Goal: Task Accomplishment & Management: Manage account settings

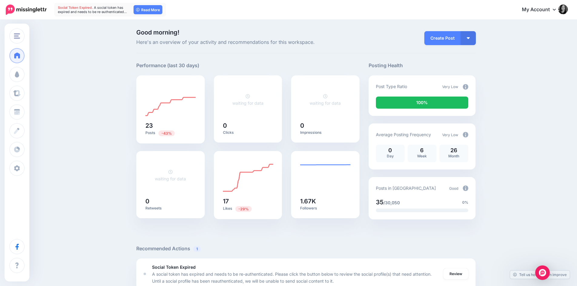
click at [152, 11] on link "Read More" at bounding box center [148, 9] width 29 height 9
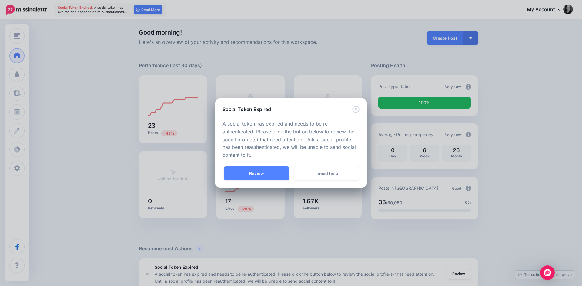
click at [265, 174] on link "Review" at bounding box center [257, 174] width 66 height 14
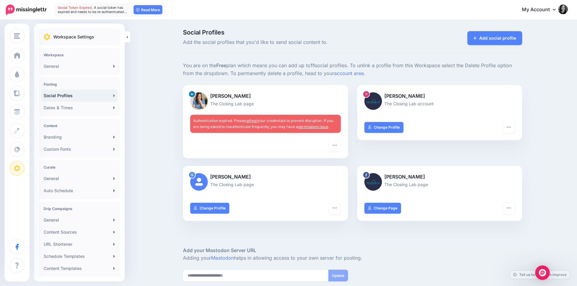
click at [335, 145] on icon "button" at bounding box center [335, 145] width 4 height 1
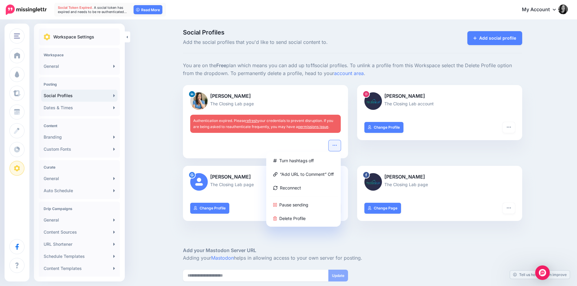
click at [230, 132] on div "Authentication expired. Please refresh your credentials to prevent disruption. …" at bounding box center [265, 124] width 151 height 18
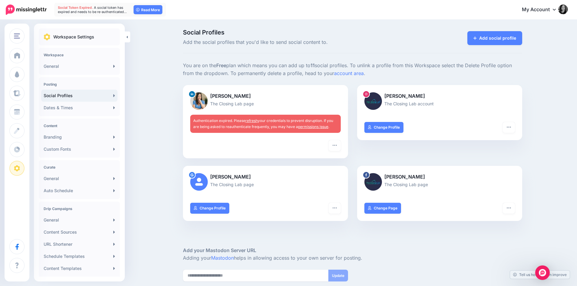
click at [258, 119] on link "refresh" at bounding box center [252, 121] width 12 height 5
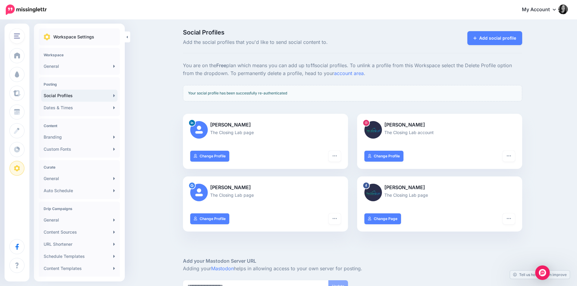
click at [27, 35] on span "The Closing Lab" at bounding box center [39, 36] width 33 height 7
click at [26, 67] on link "[PERSON_NAME] Law" at bounding box center [47, 67] width 70 height 12
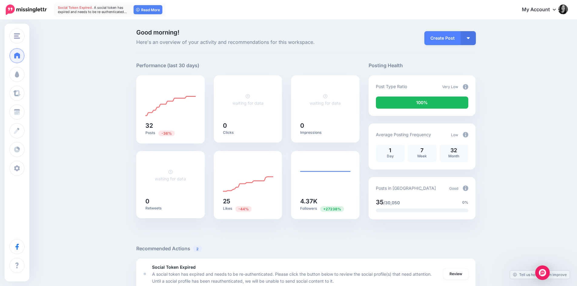
click at [152, 8] on link "Read More" at bounding box center [148, 9] width 29 height 9
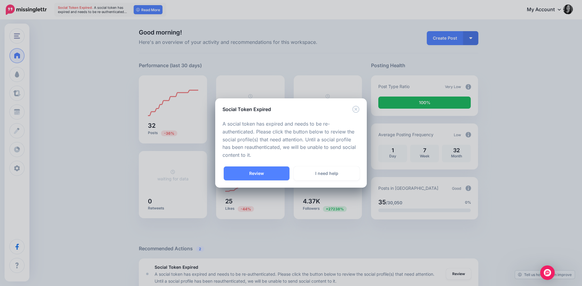
click at [267, 174] on link "Review" at bounding box center [257, 174] width 66 height 14
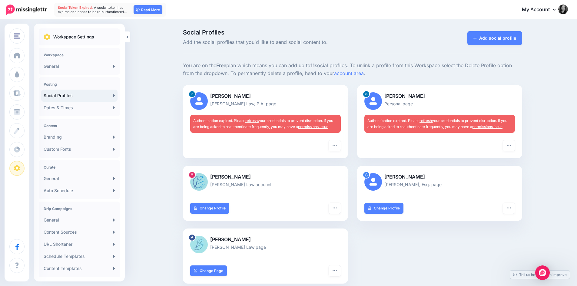
click at [253, 120] on link "refresh" at bounding box center [252, 121] width 12 height 5
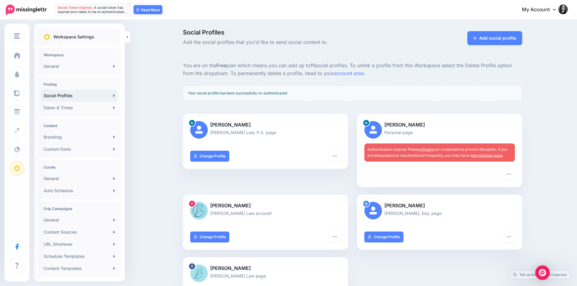
click at [430, 150] on link "refresh" at bounding box center [426, 149] width 12 height 5
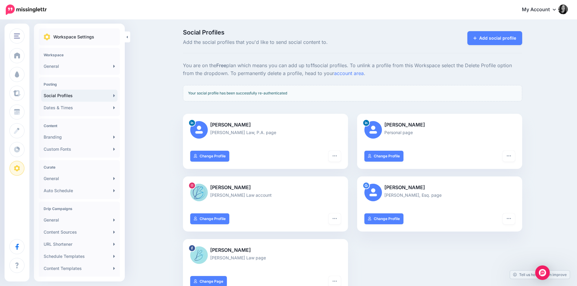
scroll to position [91, 0]
